Goal: Communication & Community: Participate in discussion

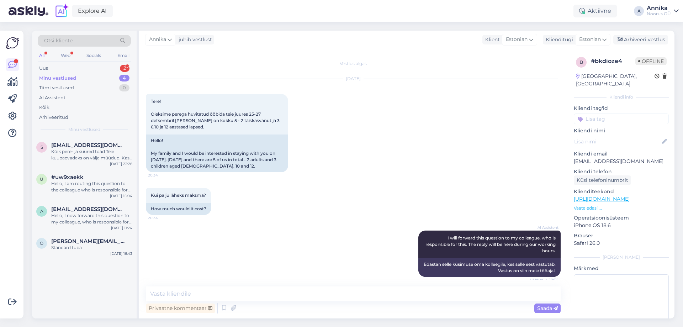
scroll to position [106, 0]
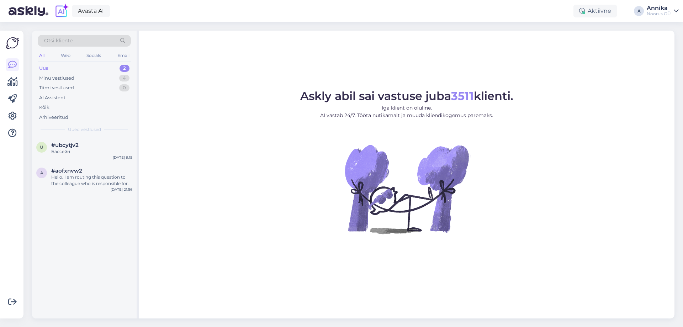
click at [74, 71] on div "Uus 2" at bounding box center [84, 68] width 93 height 10
click at [83, 150] on div "Бассейн" at bounding box center [91, 151] width 81 height 6
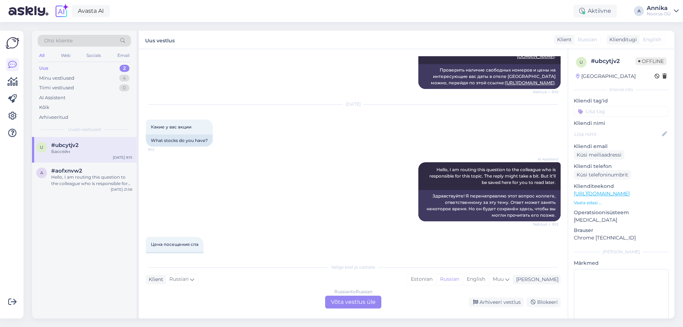
scroll to position [174, 0]
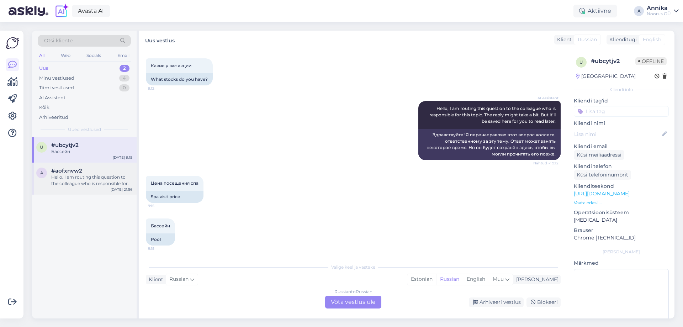
click at [75, 179] on div "Hello, I am routing this question to the colleague who is responsible for this …" at bounding box center [91, 180] width 81 height 13
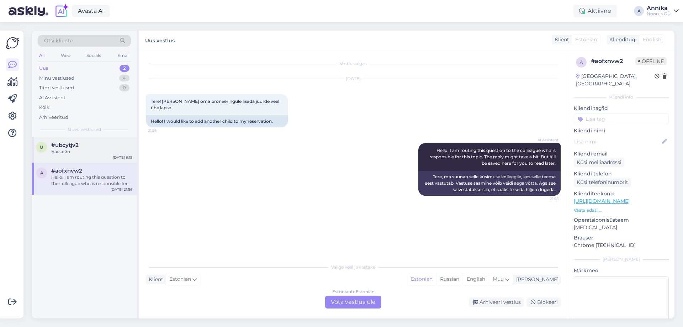
click at [96, 147] on div "#ubcytjv2" at bounding box center [91, 145] width 81 height 6
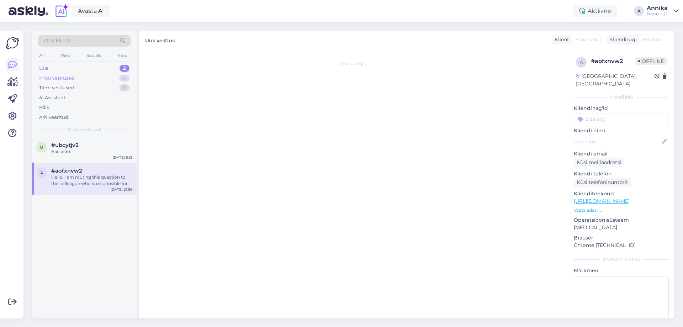
scroll to position [174, 0]
